Goal: Information Seeking & Learning: Check status

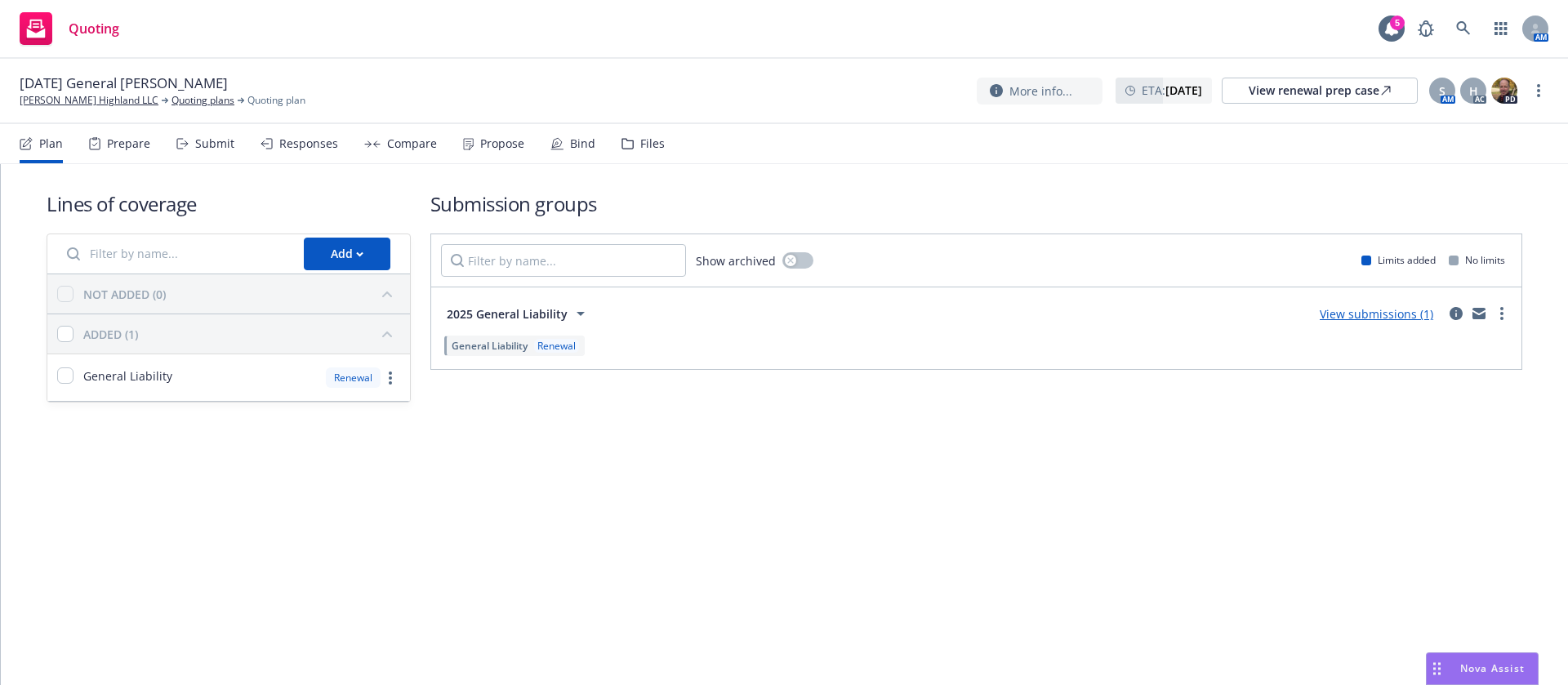
click at [500, 140] on div "Propose" at bounding box center [501, 144] width 44 height 13
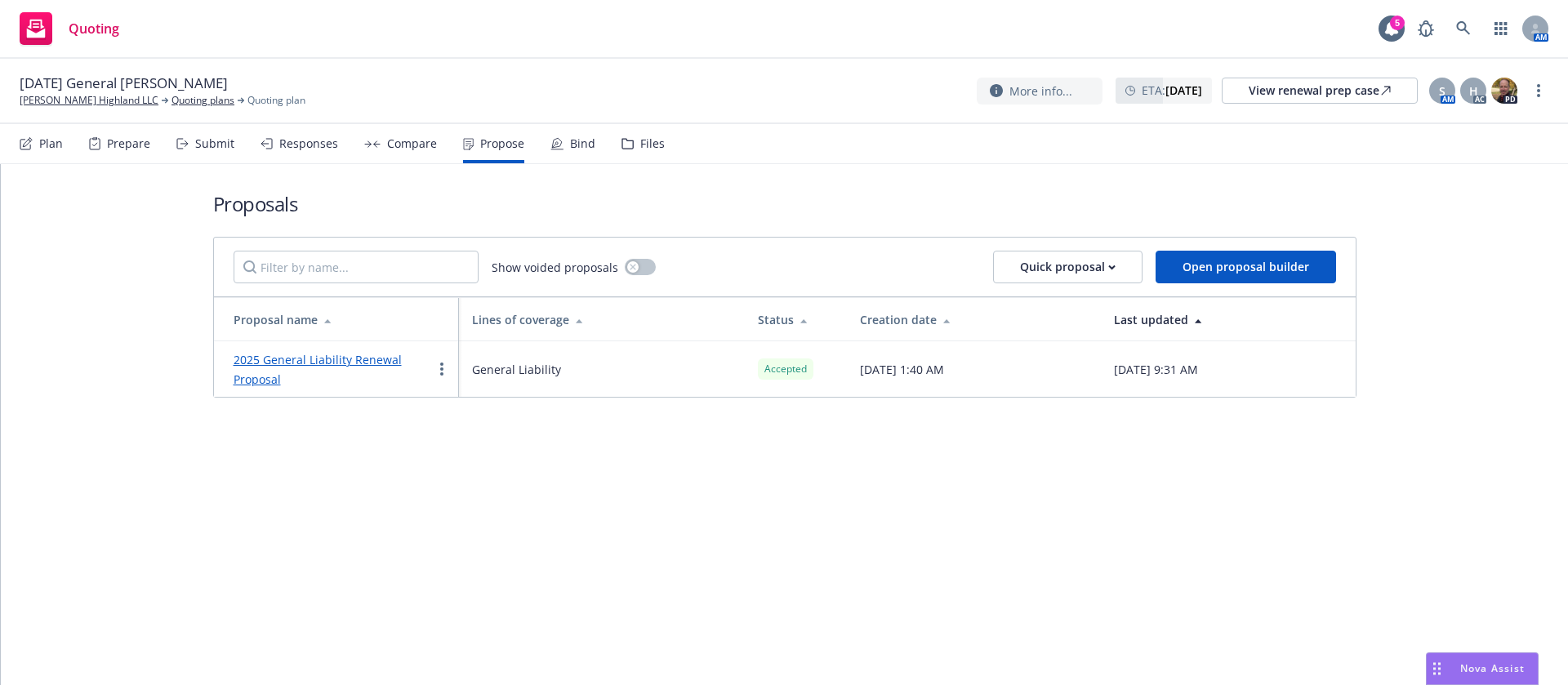
click at [544, 129] on div "Plan Prepare Submit Responses Compare Propose Bind Files" at bounding box center [342, 144] width 645 height 39
click at [596, 152] on div "Plan Prepare Submit Responses Compare Propose Bind Files" at bounding box center [342, 144] width 645 height 39
click at [570, 138] on div "Bind" at bounding box center [582, 144] width 25 height 13
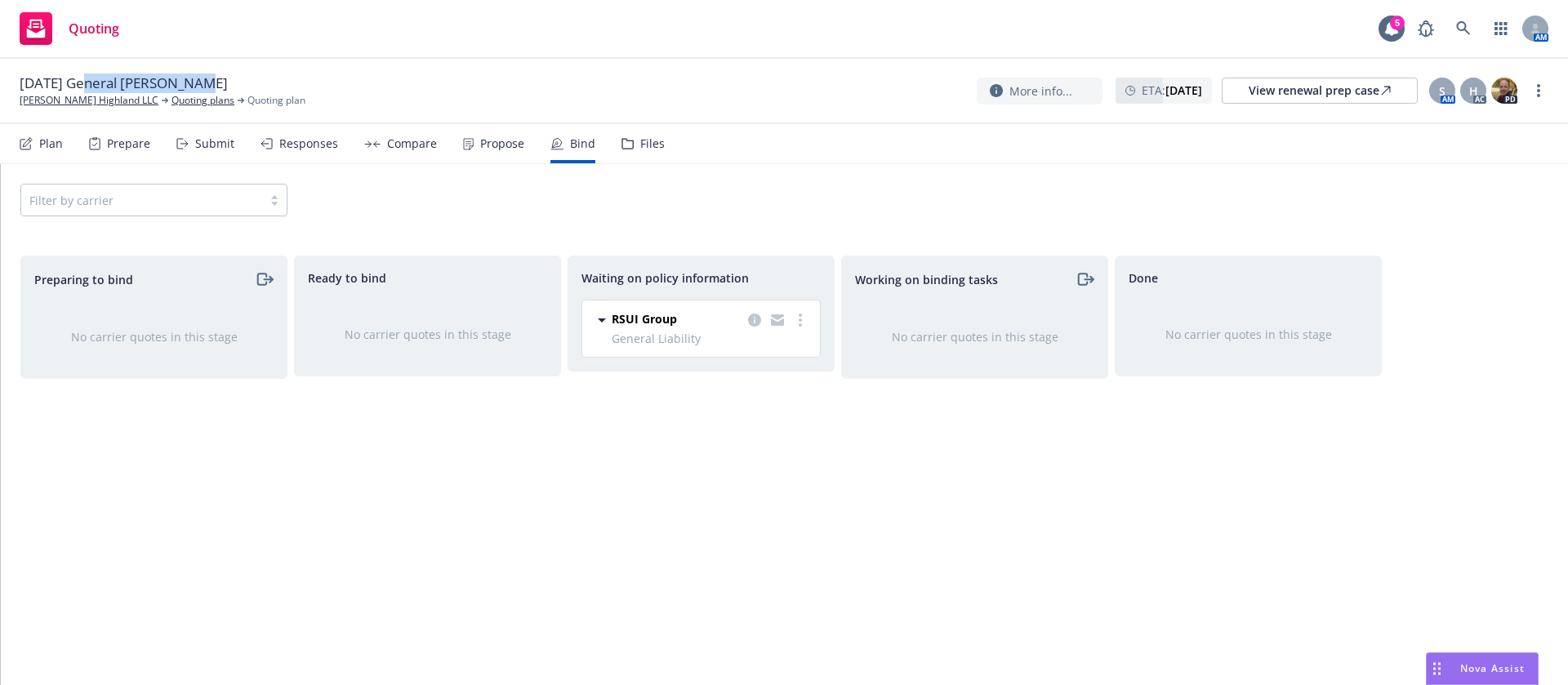
drag, startPoint x: 185, startPoint y: 79, endPoint x: 83, endPoint y: 81, distance: 102.0
click at [83, 81] on span "[DATE] General [PERSON_NAME]" at bounding box center [123, 83] width 208 height 20
copy span "General Liability"
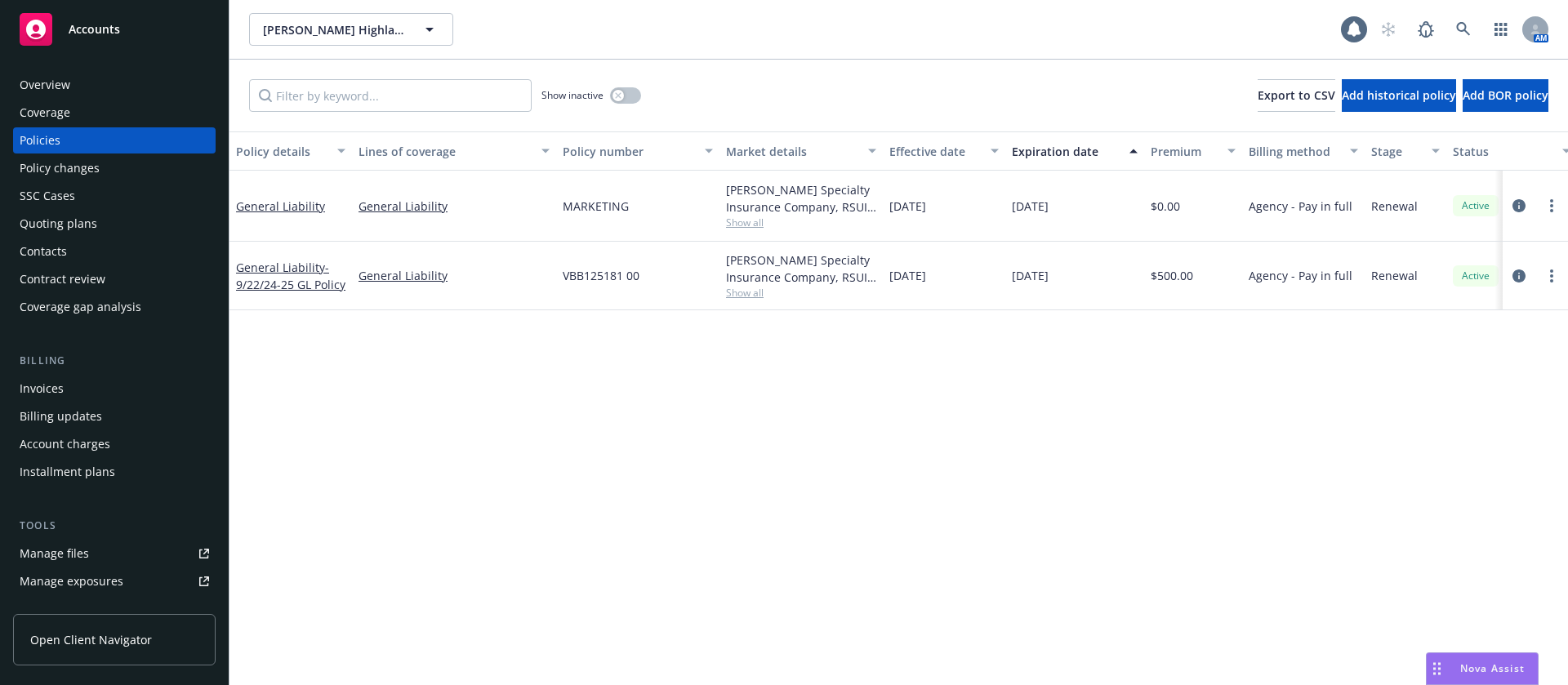
click at [103, 70] on div "Overview Coverage Policies Policy changes SSC Cases Quoting plans Contacts Cont…" at bounding box center [114, 369] width 229 height 633
click at [93, 82] on div "Overview" at bounding box center [114, 85] width 190 height 26
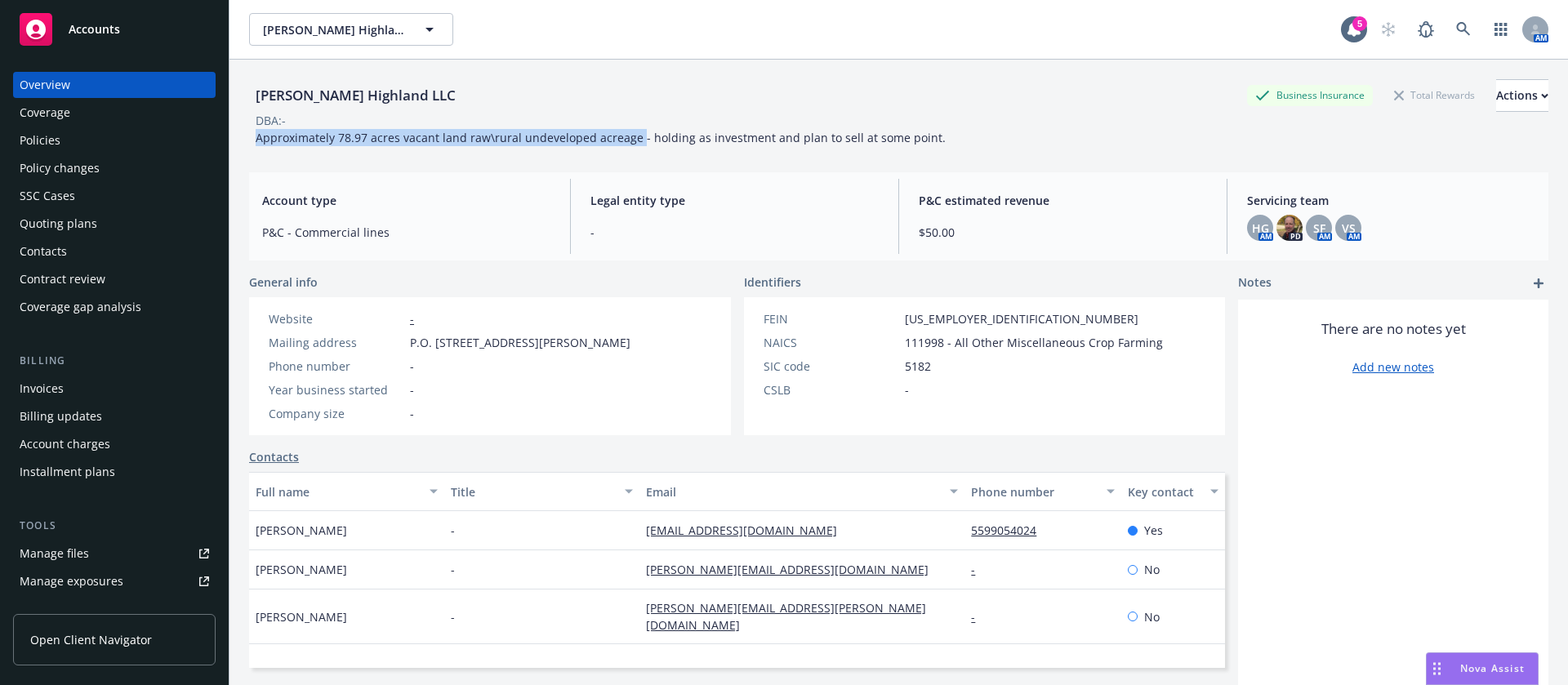
drag, startPoint x: 254, startPoint y: 133, endPoint x: 634, endPoint y: 138, distance: 380.0
click at [634, 138] on div "Approximately 78.97 acres vacant land raw\rural undeveloped acreage - holding a…" at bounding box center [600, 137] width 703 height 17
copy span "Approximately 78.97 acres vacant land raw\rural undeveloped acreage"
click at [61, 250] on div "Contacts" at bounding box center [43, 251] width 48 height 26
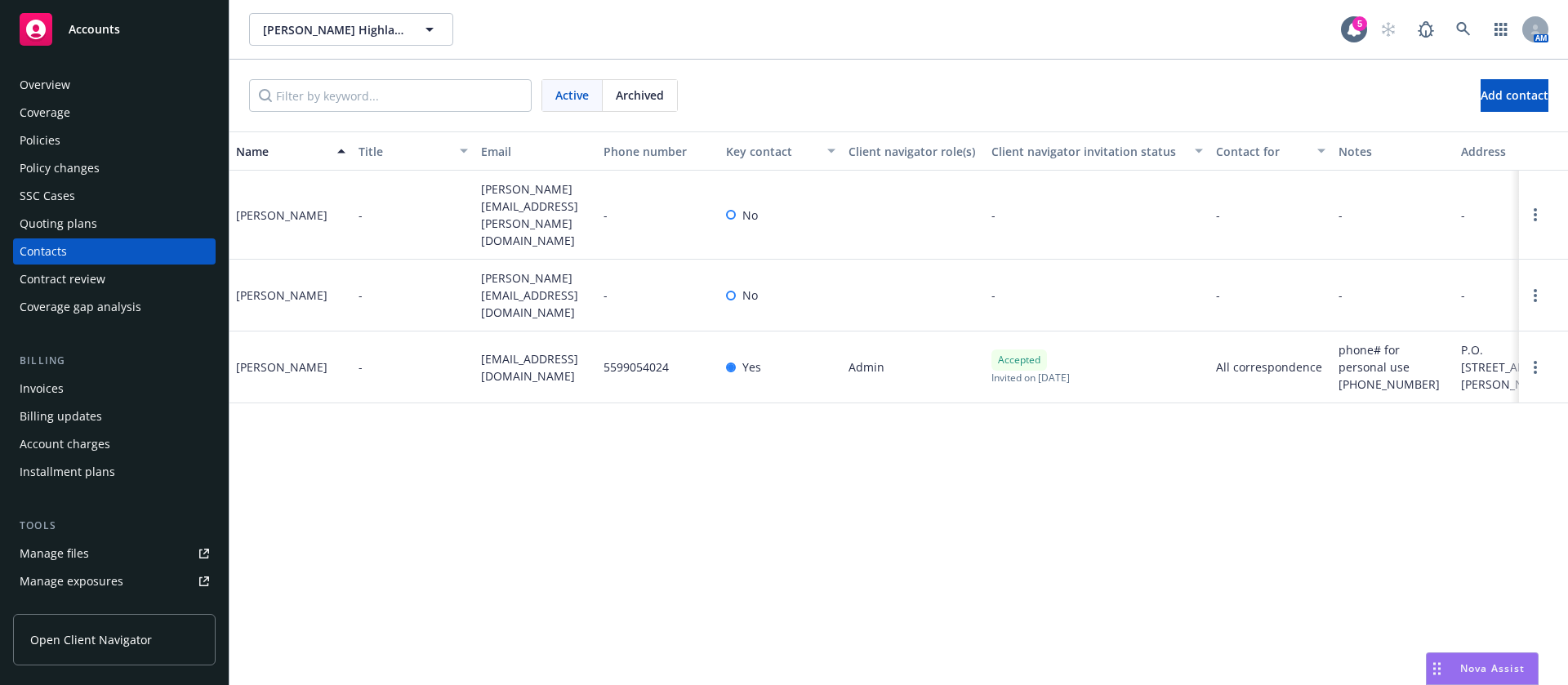
click at [555, 190] on span "christina.pestoni@wasteconnections.com" at bounding box center [535, 214] width 109 height 68
copy span "christina.pestoni@wasteconnections.com"
click at [512, 202] on span "christina.pestoni@wasteconnections.com" at bounding box center [535, 214] width 109 height 68
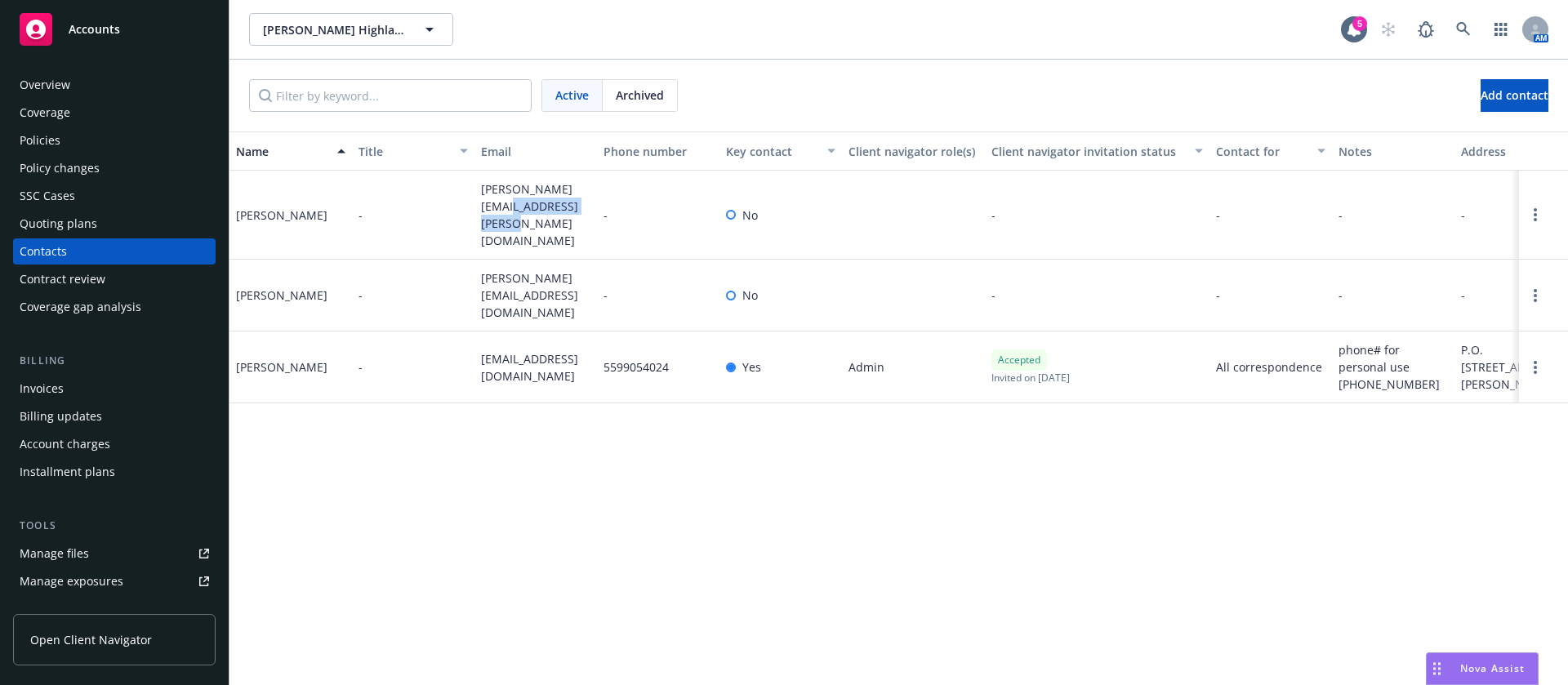
click at [512, 202] on span "christina.pestoni@wasteconnections.com" at bounding box center [535, 214] width 109 height 68
click at [301, 214] on div "Christina Pestoni" at bounding box center [282, 215] width 92 height 17
click at [302, 209] on div "Christina Pestoni" at bounding box center [282, 215] width 92 height 17
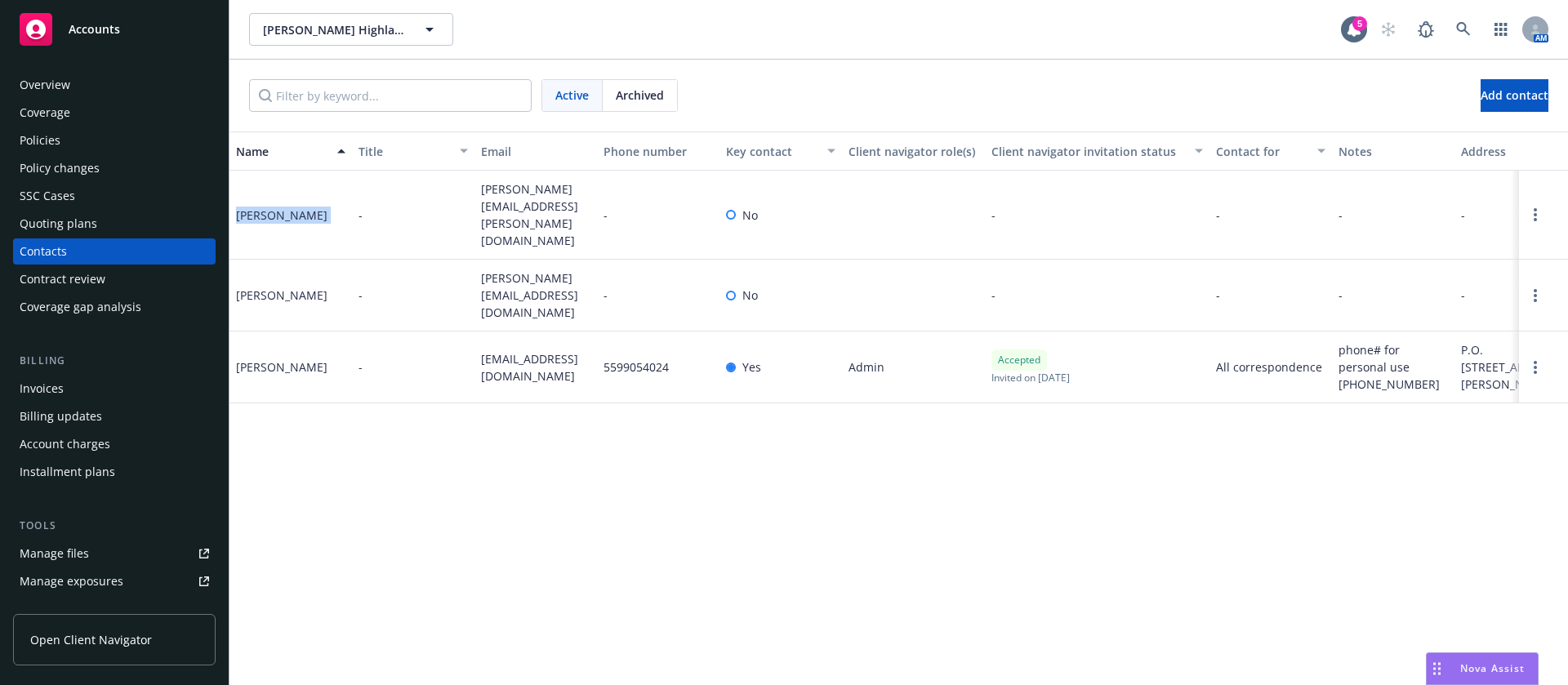
copy div "Christina Pestoni"
click at [519, 207] on span "christina.pestoni@wasteconnections.com" at bounding box center [535, 214] width 109 height 68
copy span "christina.pestoni@wasteconnections.com"
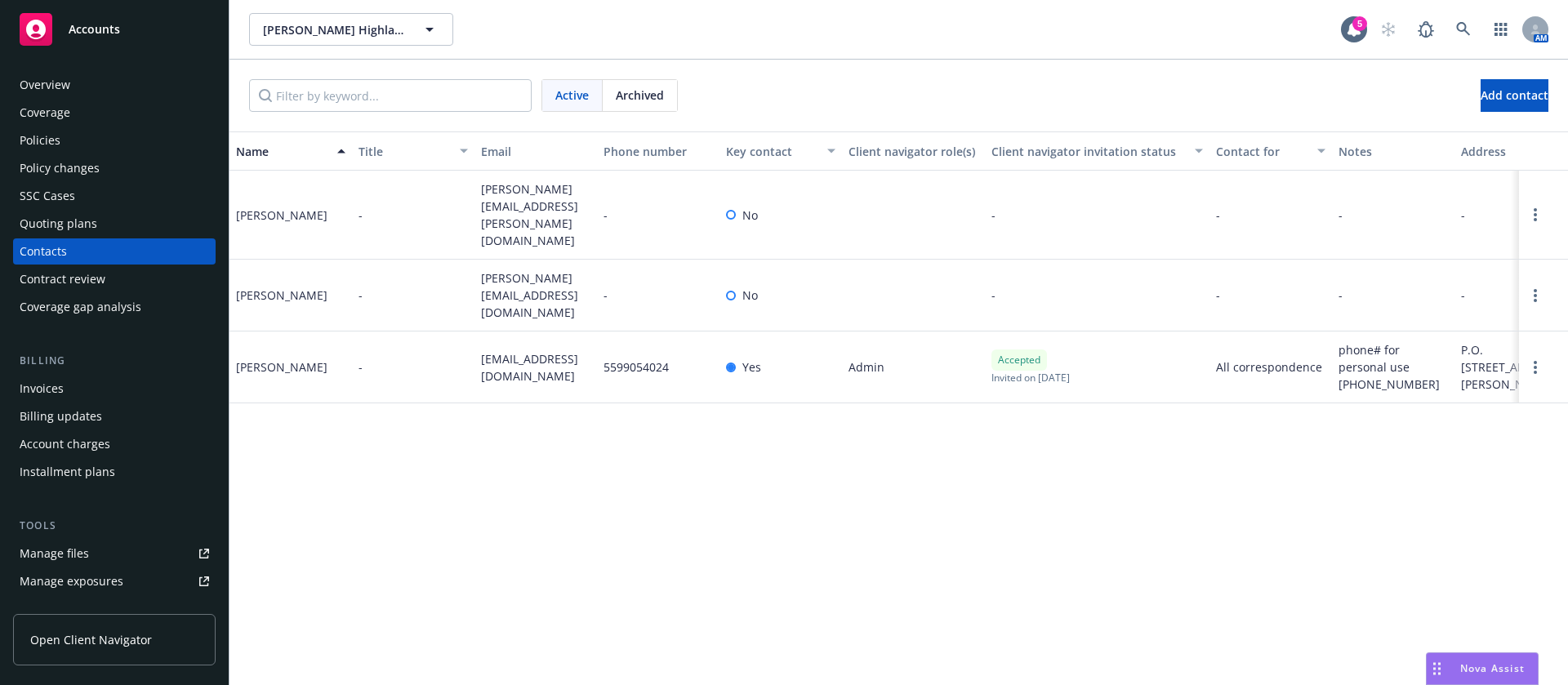
click at [525, 350] on span "speterson@petersonconsultingcompany.com" at bounding box center [535, 367] width 109 height 35
copy span "speterson@petersonconsultingcompany.com"
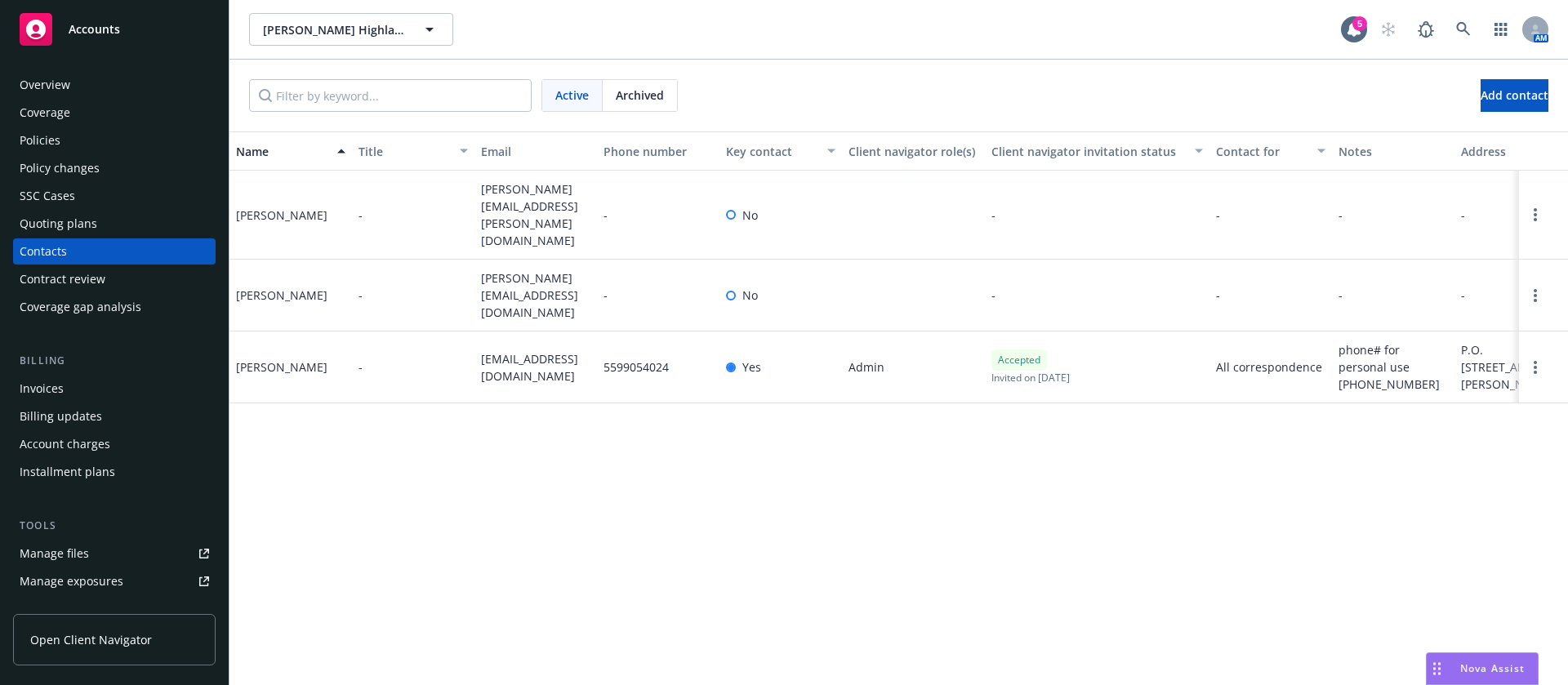
click at [283, 358] on div "Steven Peterson" at bounding box center [282, 367] width 92 height 17
copy div "Steven Peterson"
click at [110, 73] on div "Overview" at bounding box center [114, 85] width 190 height 26
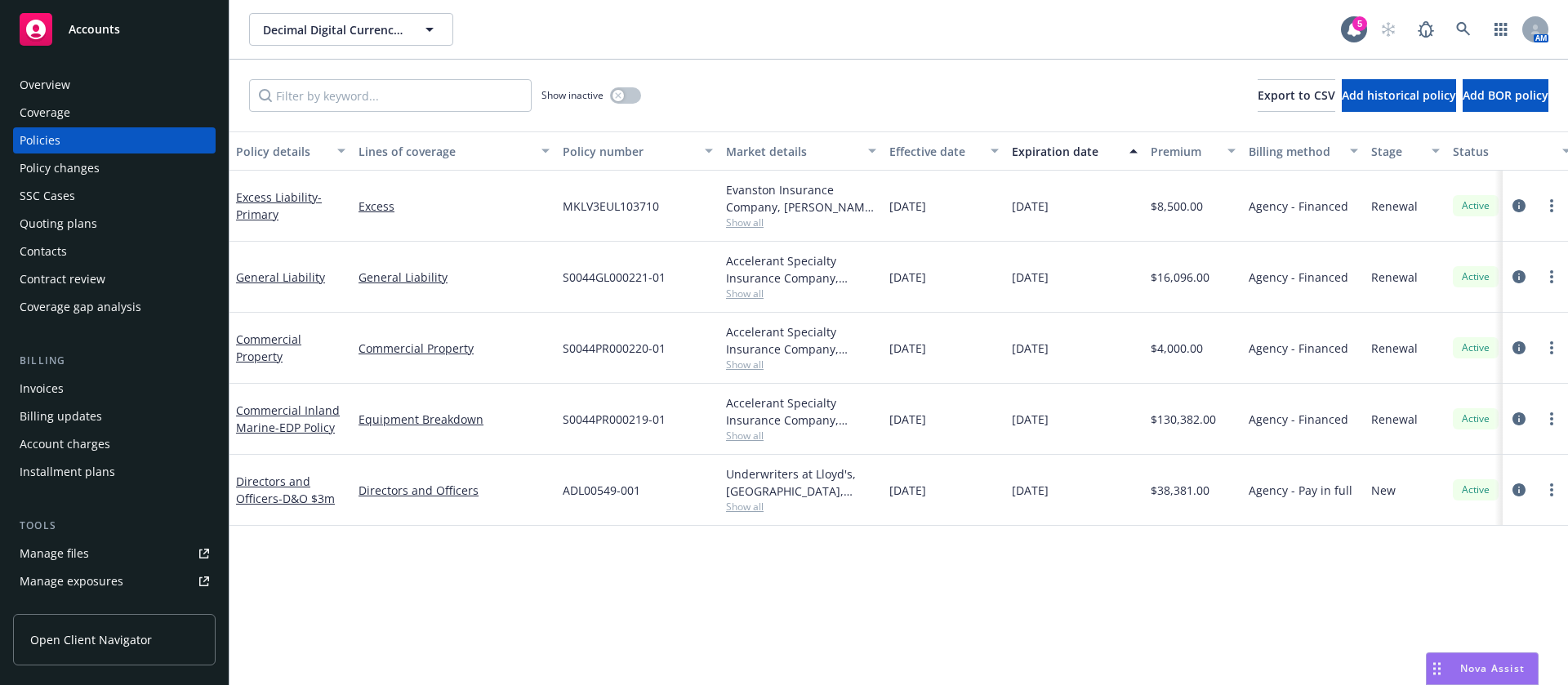
click at [134, 231] on div "Quoting plans" at bounding box center [114, 224] width 190 height 26
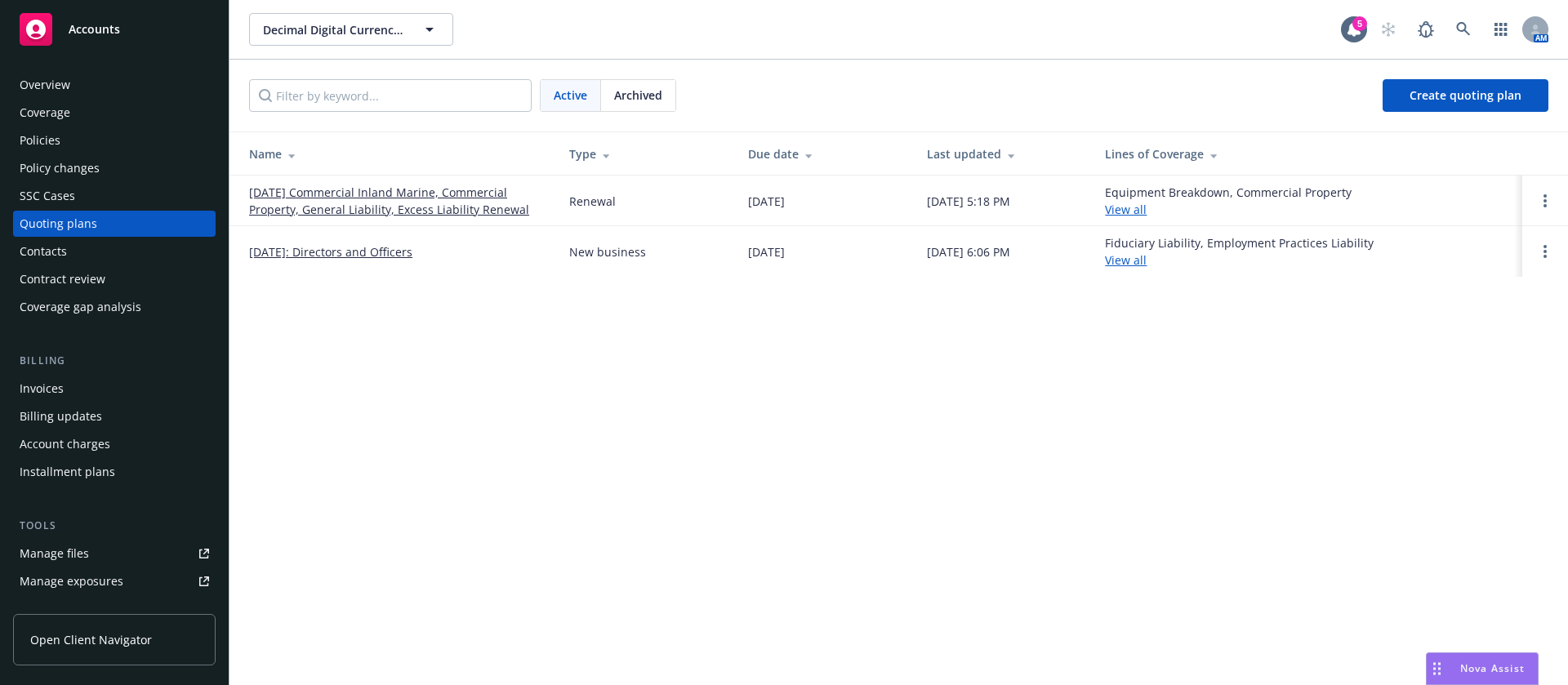
click at [42, 135] on div "Policies" at bounding box center [40, 140] width 41 height 26
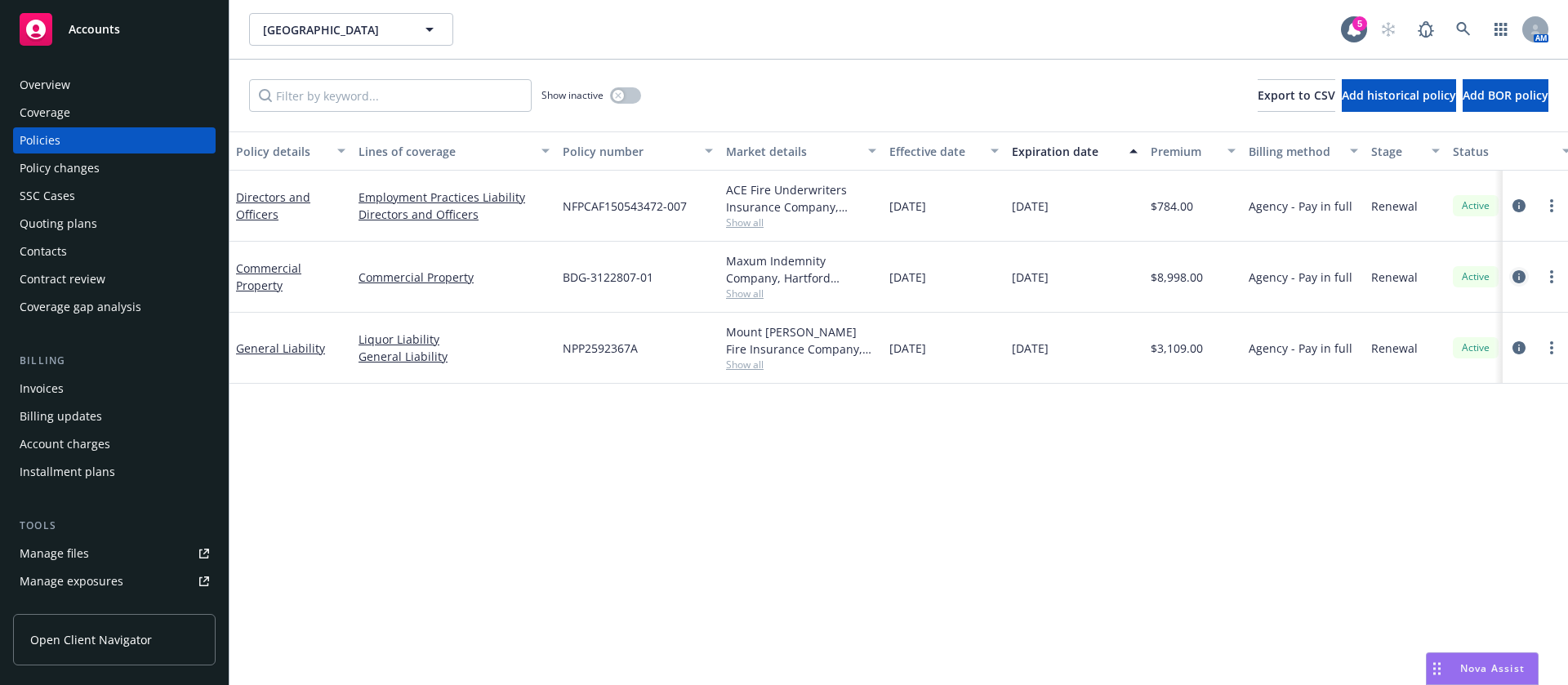
click at [1518, 273] on icon "circleInformation" at bounding box center [1519, 276] width 13 height 13
